Goal: Transaction & Acquisition: Subscribe to service/newsletter

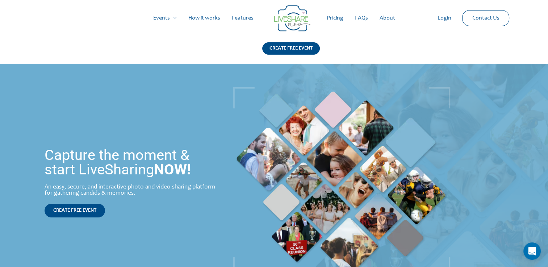
click at [342, 18] on link "Pricing" at bounding box center [335, 18] width 28 height 23
